Goal: Information Seeking & Learning: Understand process/instructions

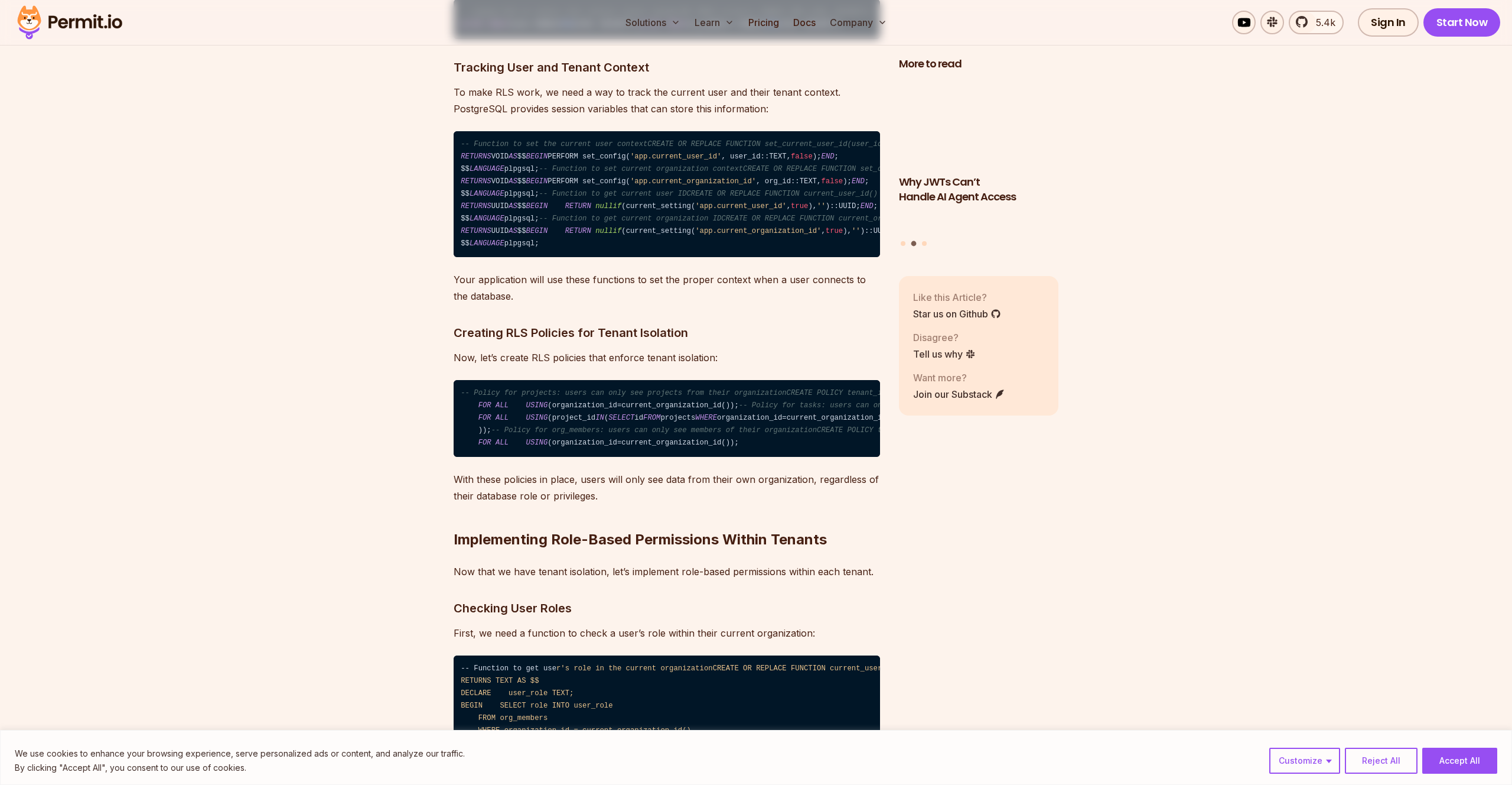
scroll to position [6192, 0]
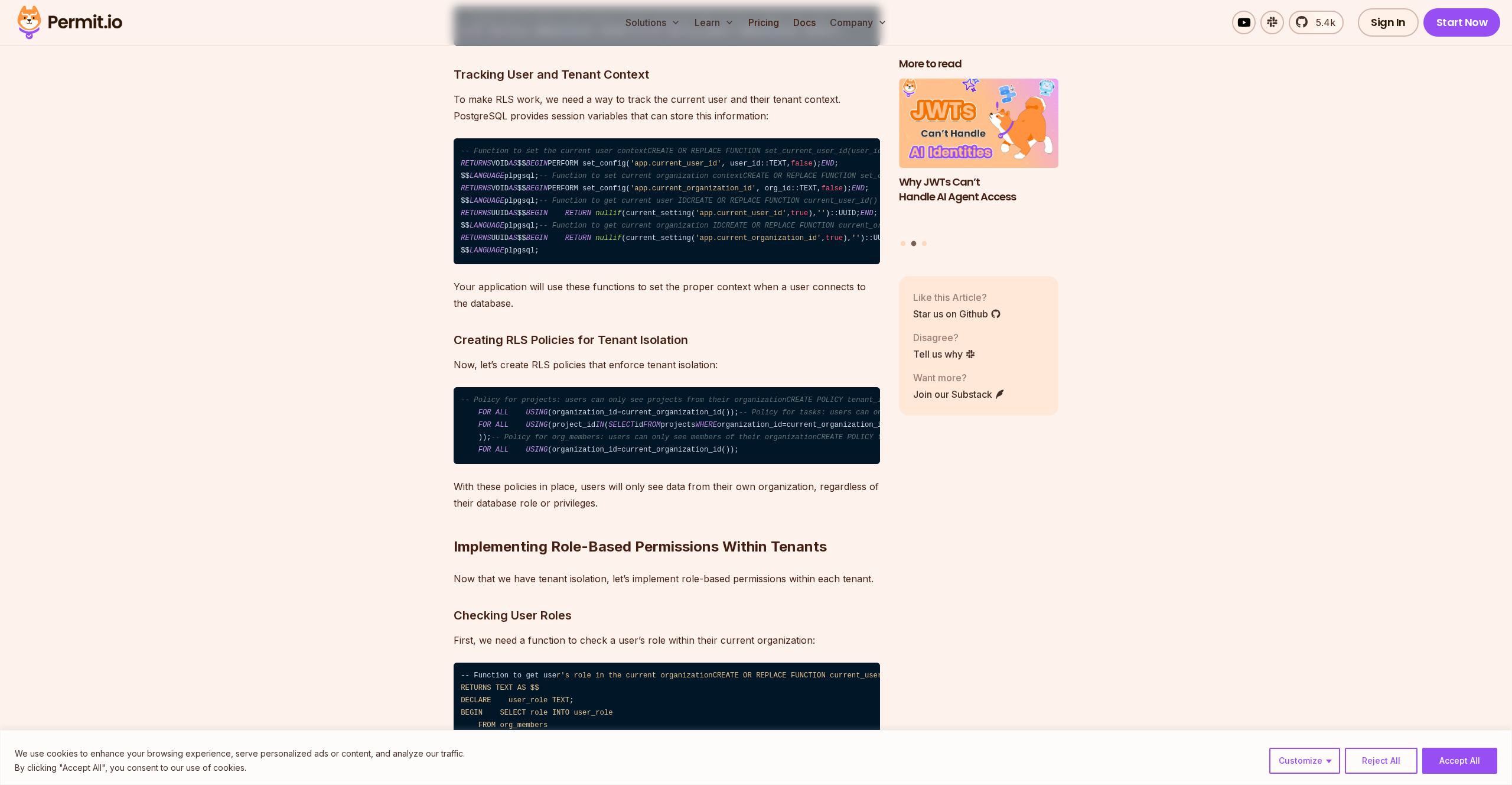
click at [528, 46] on code "-- Enable RLS on tables that contain tenant dataALTER TABLE projects ENABLE ROW…" at bounding box center [667, 26] width 427 height 40
click at [554, 46] on code "-- Enable RLS on tables that contain tenant dataALTER TABLE projects ENABLE ROW…" at bounding box center [667, 26] width 427 height 40
drag, startPoint x: 554, startPoint y: 234, endPoint x: 632, endPoint y: 232, distance: 78.0
click at [632, 46] on code "-- Enable RLS on tables that contain tenant dataALTER TABLE projects ENABLE ROW…" at bounding box center [667, 26] width 427 height 40
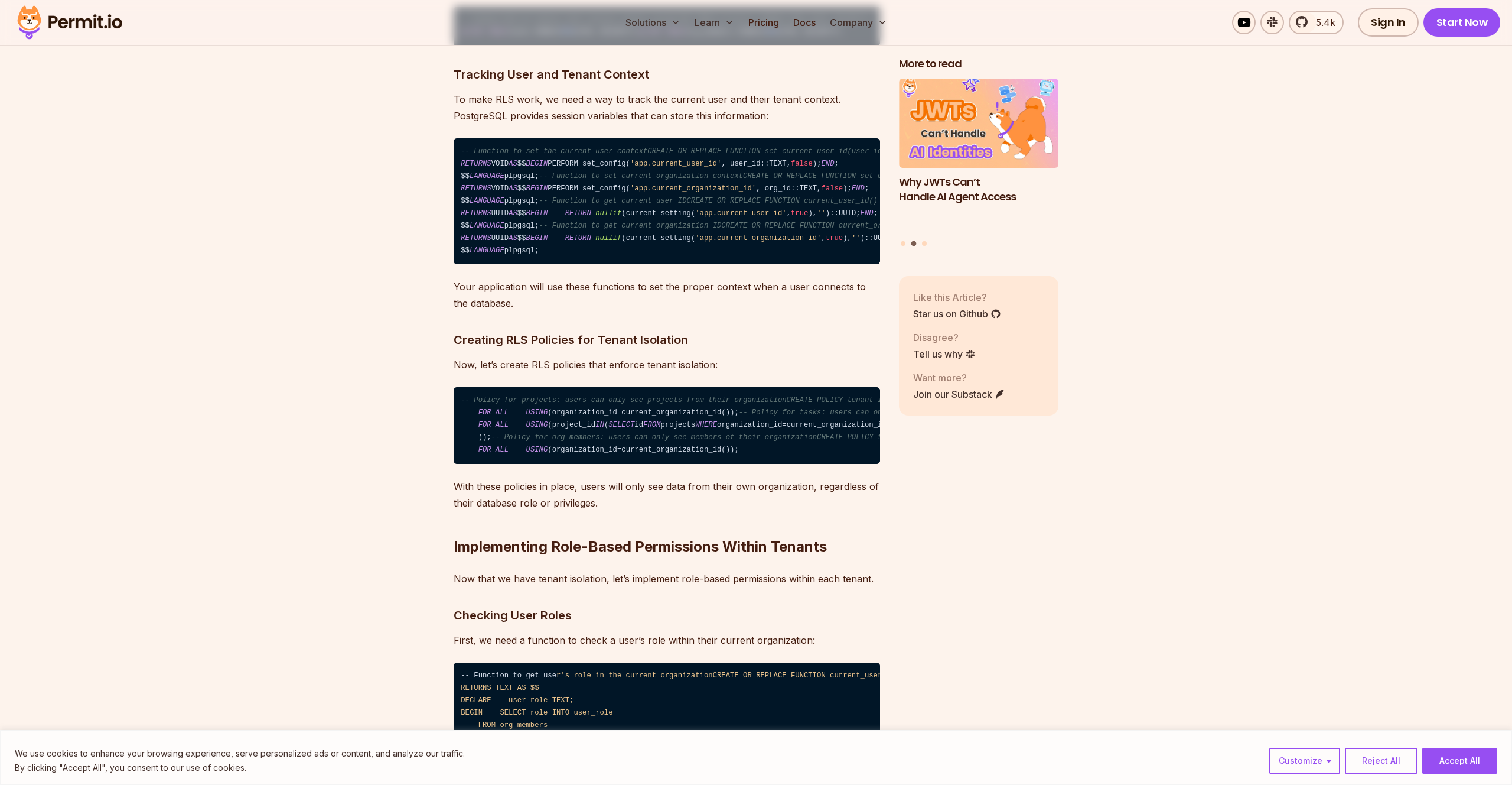
click at [517, 46] on code "-- Enable RLS on tables that contain tenant dataALTER TABLE projects ENABLE ROW…" at bounding box center [667, 26] width 427 height 40
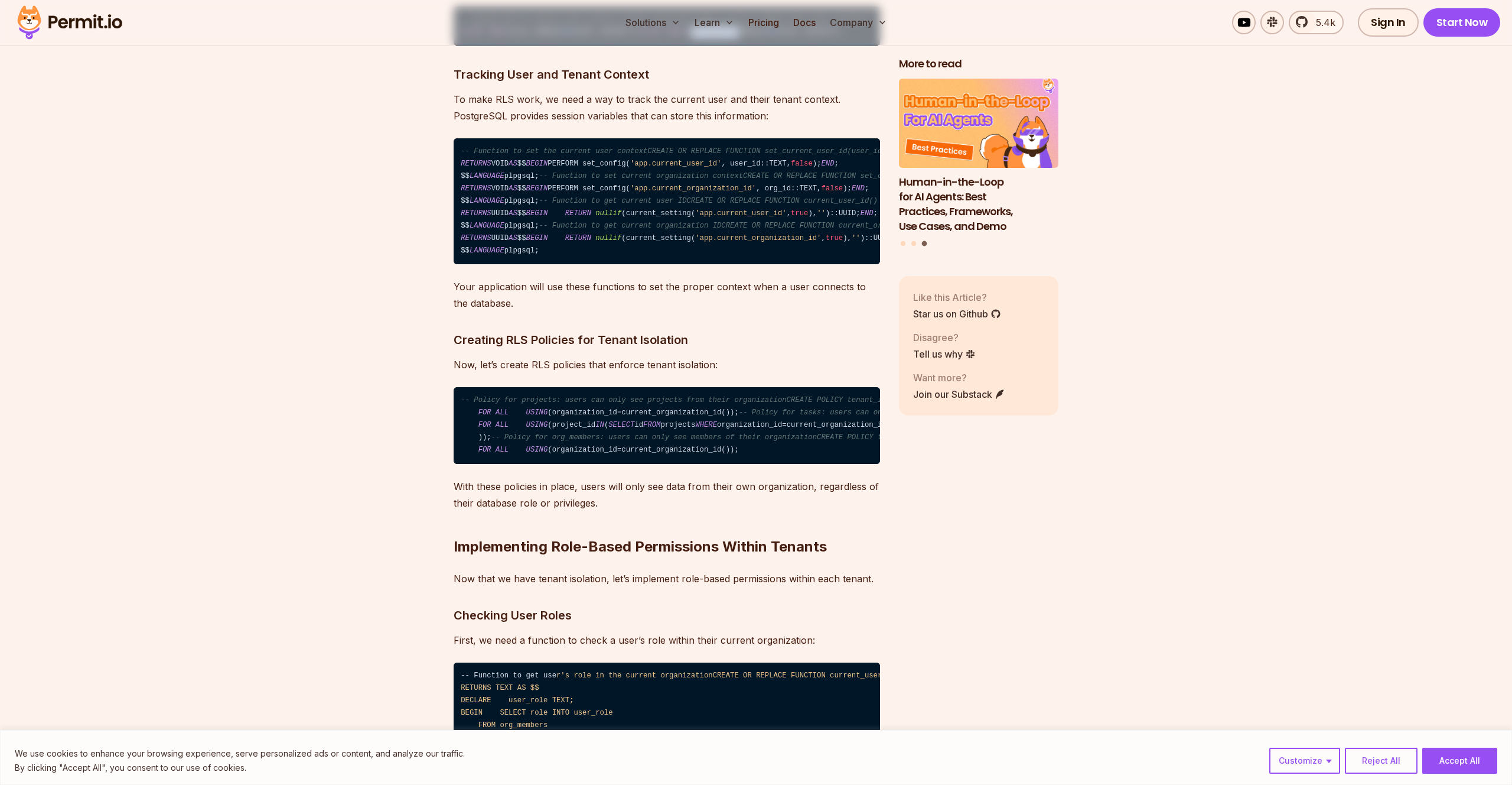
copy code "org_members"
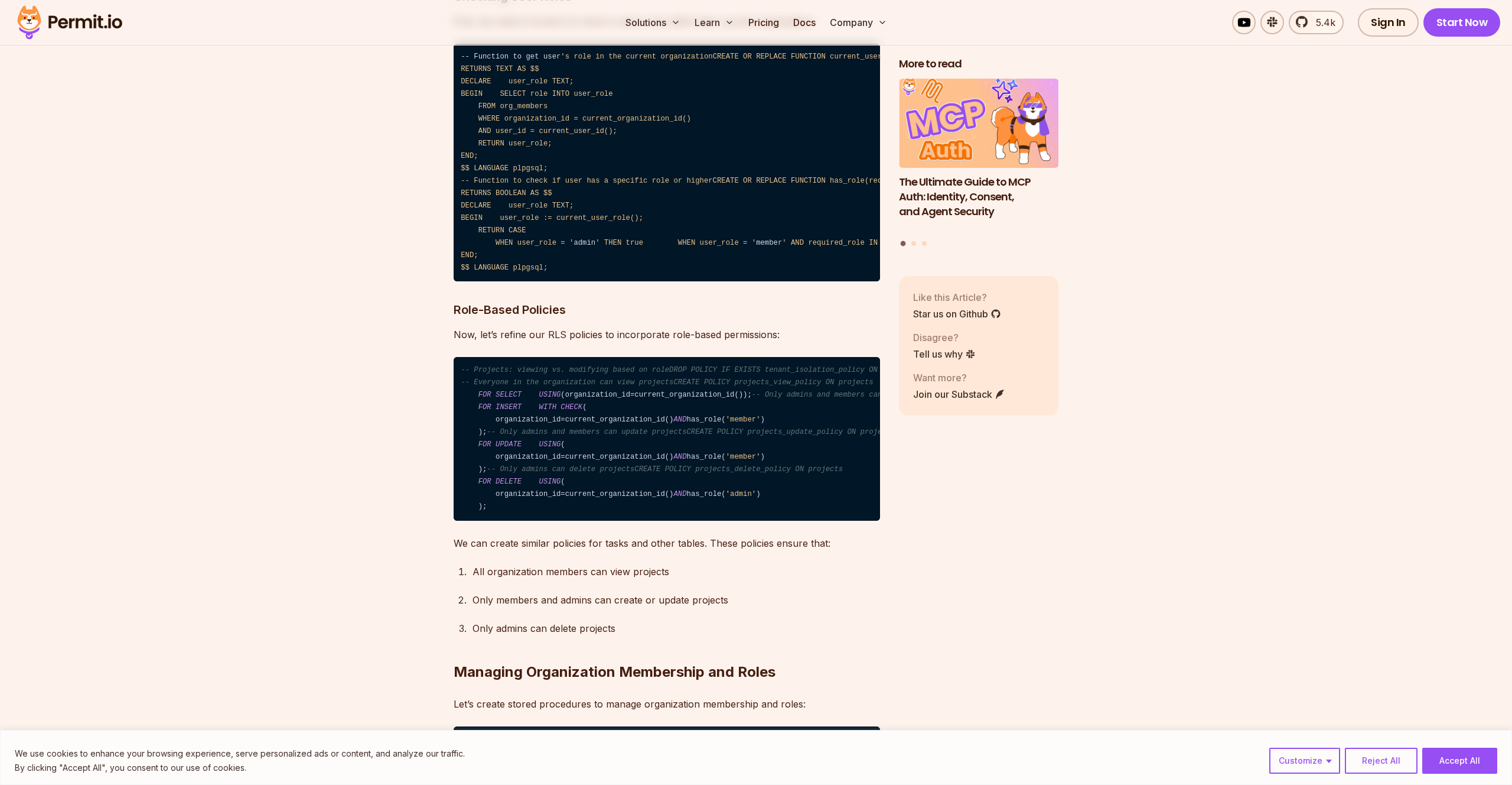
scroll to position [6792, 0]
